Goal: Find specific fact: Find specific fact

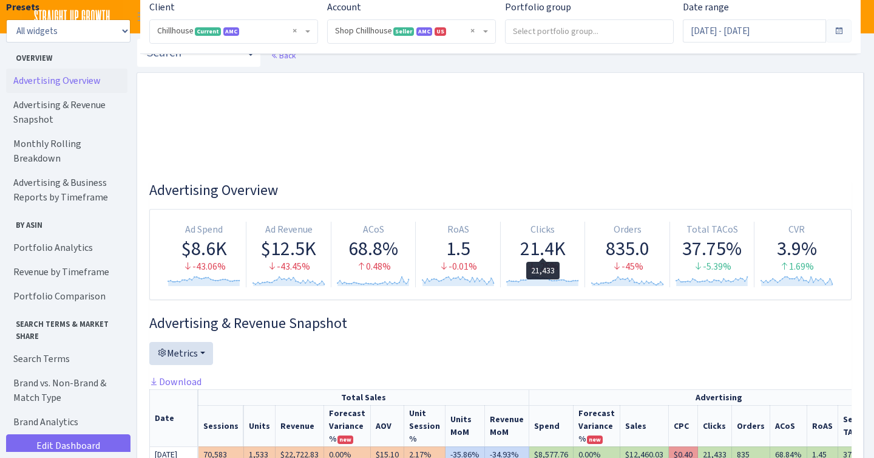
select select "731601115775663"
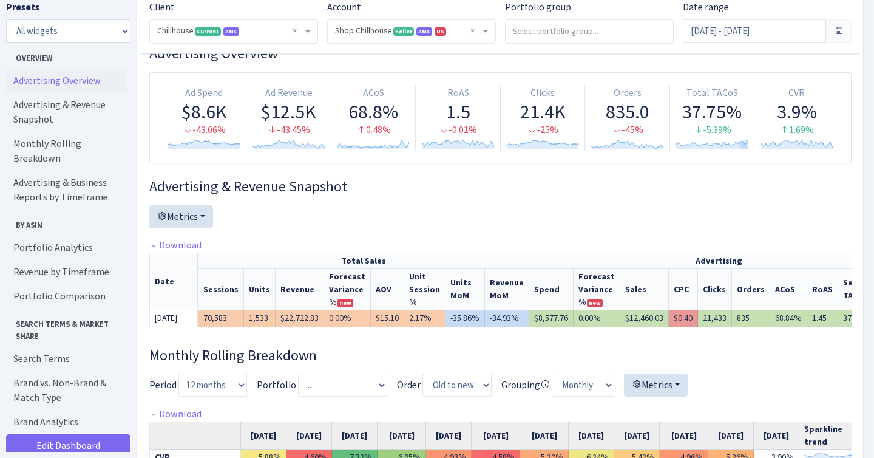
scroll to position [178, 0]
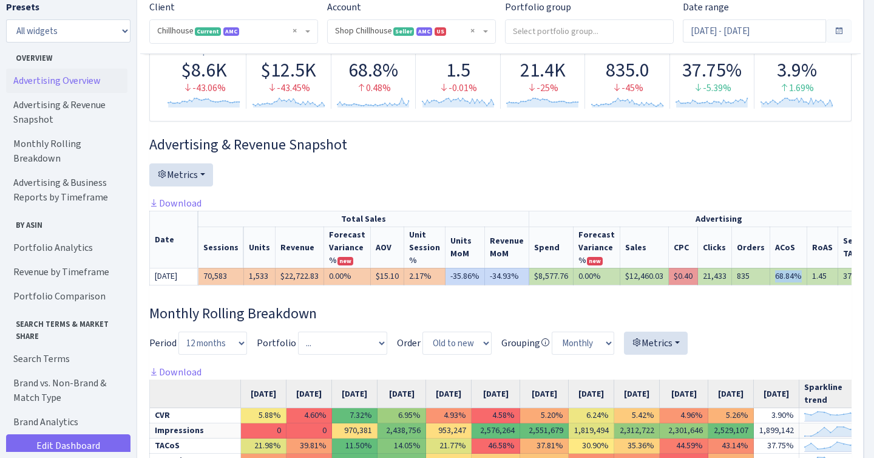
drag, startPoint x: 779, startPoint y: 276, endPoint x: 756, endPoint y: 277, distance: 22.5
click at [770, 277] on td "68.84%" at bounding box center [788, 276] width 37 height 17
copy td "68.84%"
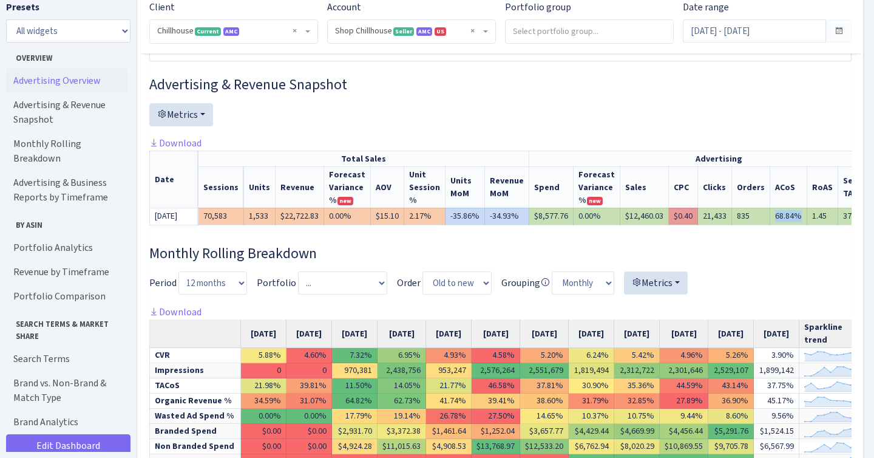
scroll to position [0, 3]
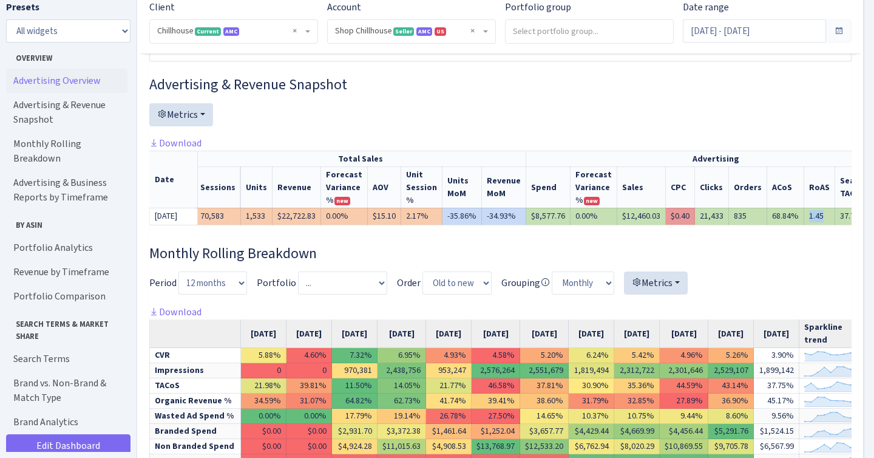
drag, startPoint x: 807, startPoint y: 213, endPoint x: 788, endPoint y: 213, distance: 18.8
click at [804, 213] on td "1.45" at bounding box center [819, 216] width 31 height 17
copy td "1.45"
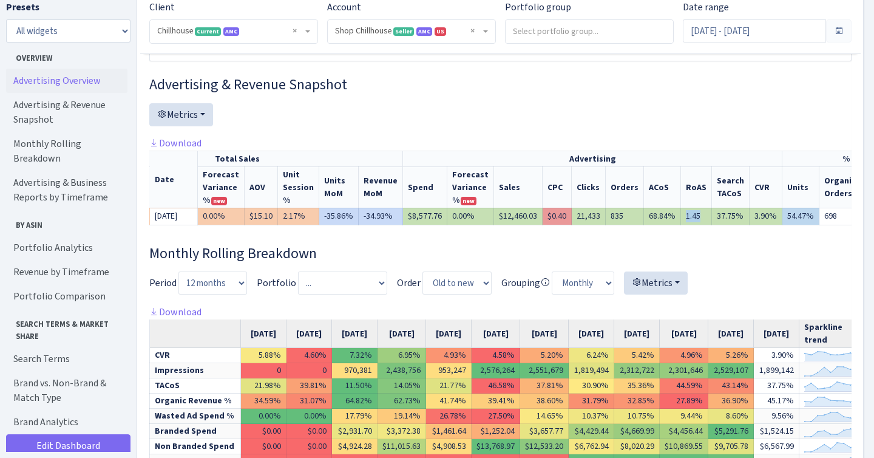
scroll to position [0, 135]
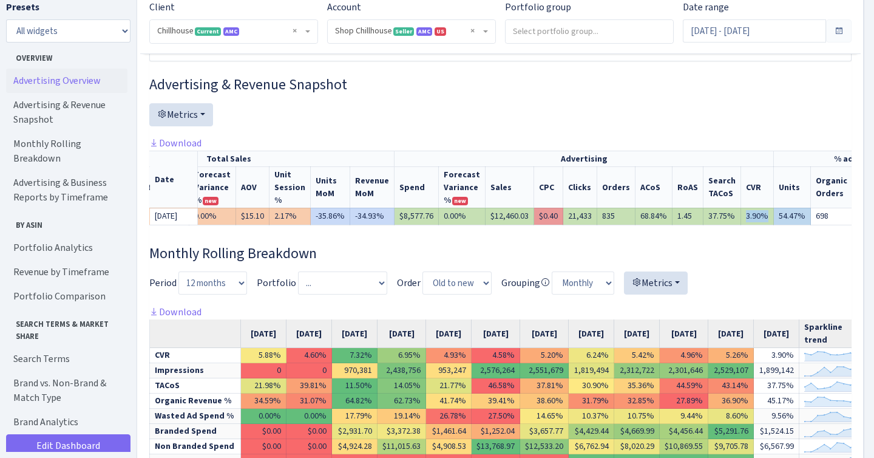
drag, startPoint x: 721, startPoint y: 213, endPoint x: 742, endPoint y: 213, distance: 20.6
click at [742, 213] on td "3.90%" at bounding box center [757, 216] width 33 height 17
copy td "3.90%"
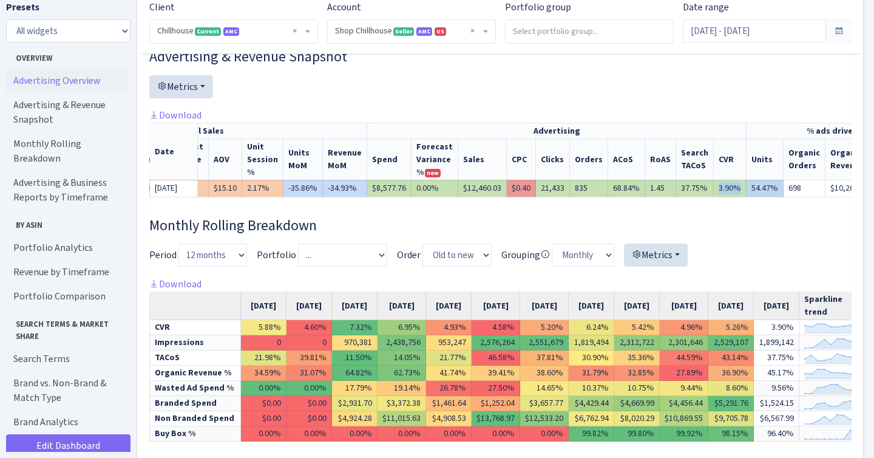
scroll to position [0, 91]
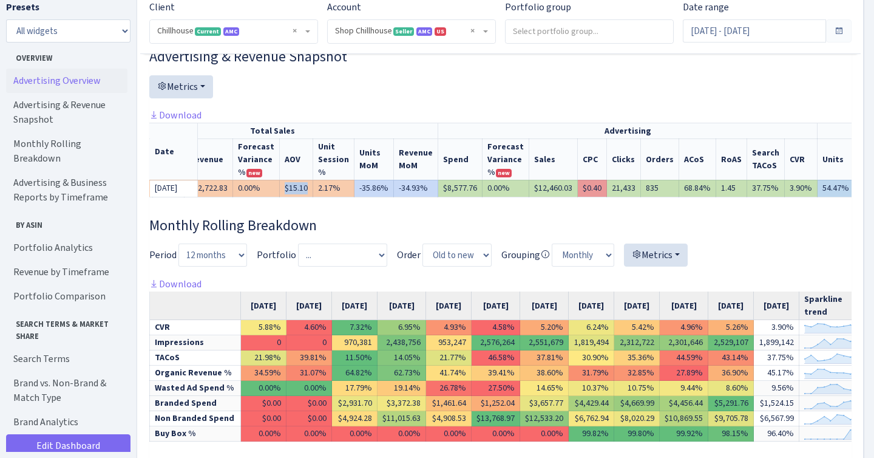
drag, startPoint x: 277, startPoint y: 186, endPoint x: 302, endPoint y: 186, distance: 24.9
click at [302, 186] on td "$15.10" at bounding box center [296, 188] width 33 height 17
copy td "$15.10"
